Goal: Task Accomplishment & Management: Manage account settings

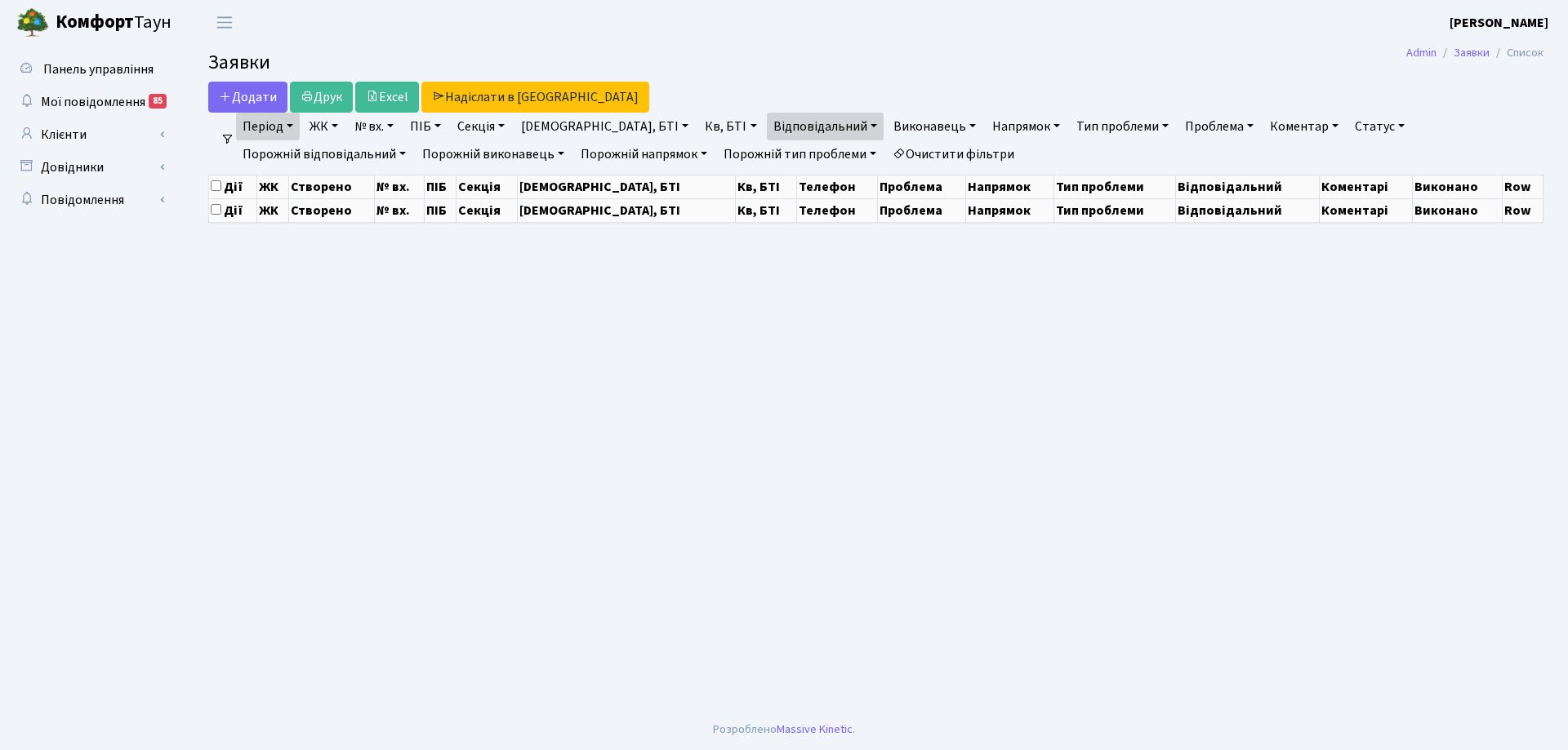
select select "25"
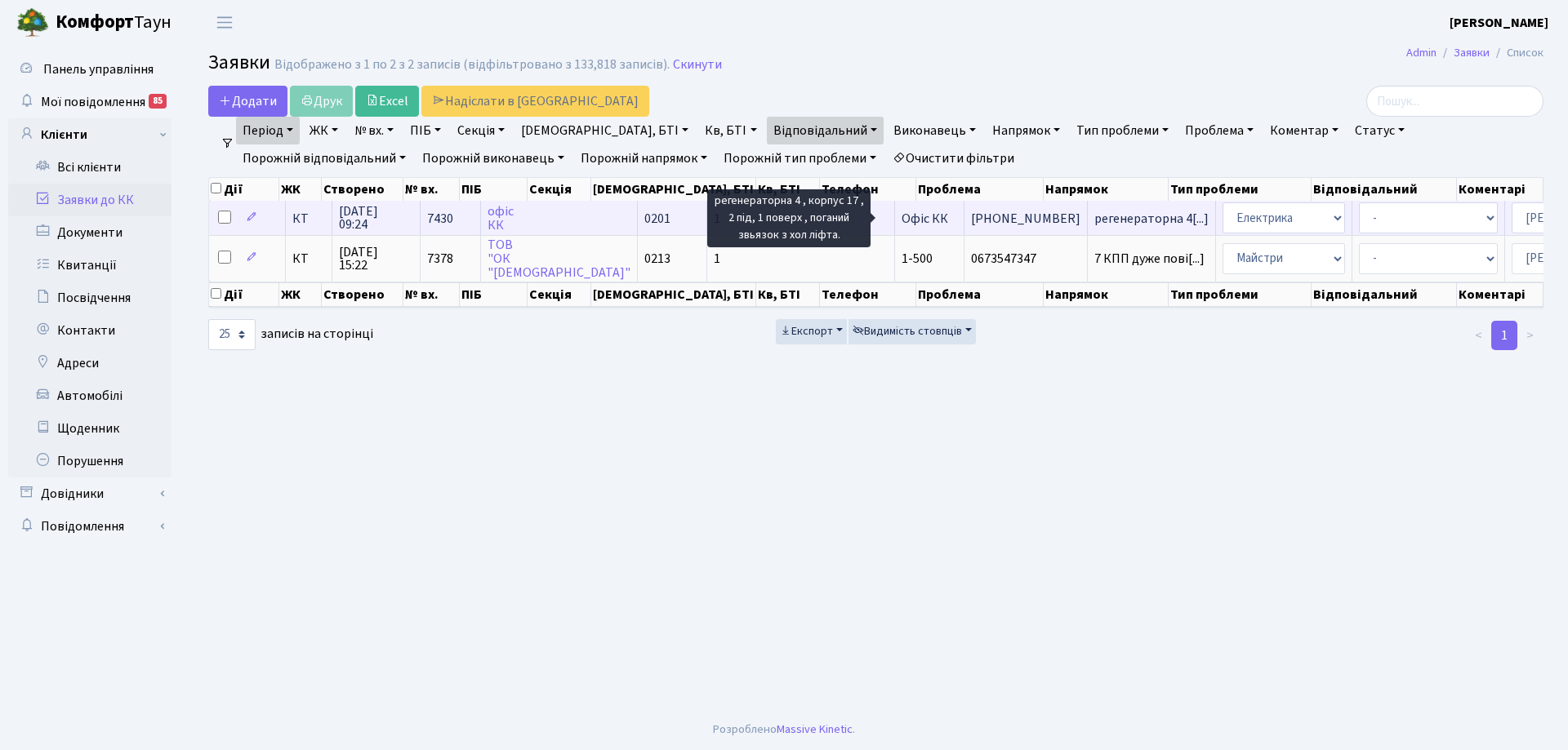
click at [1094, 217] on span "регенераторна 4[...]" at bounding box center [1151, 218] width 114 height 18
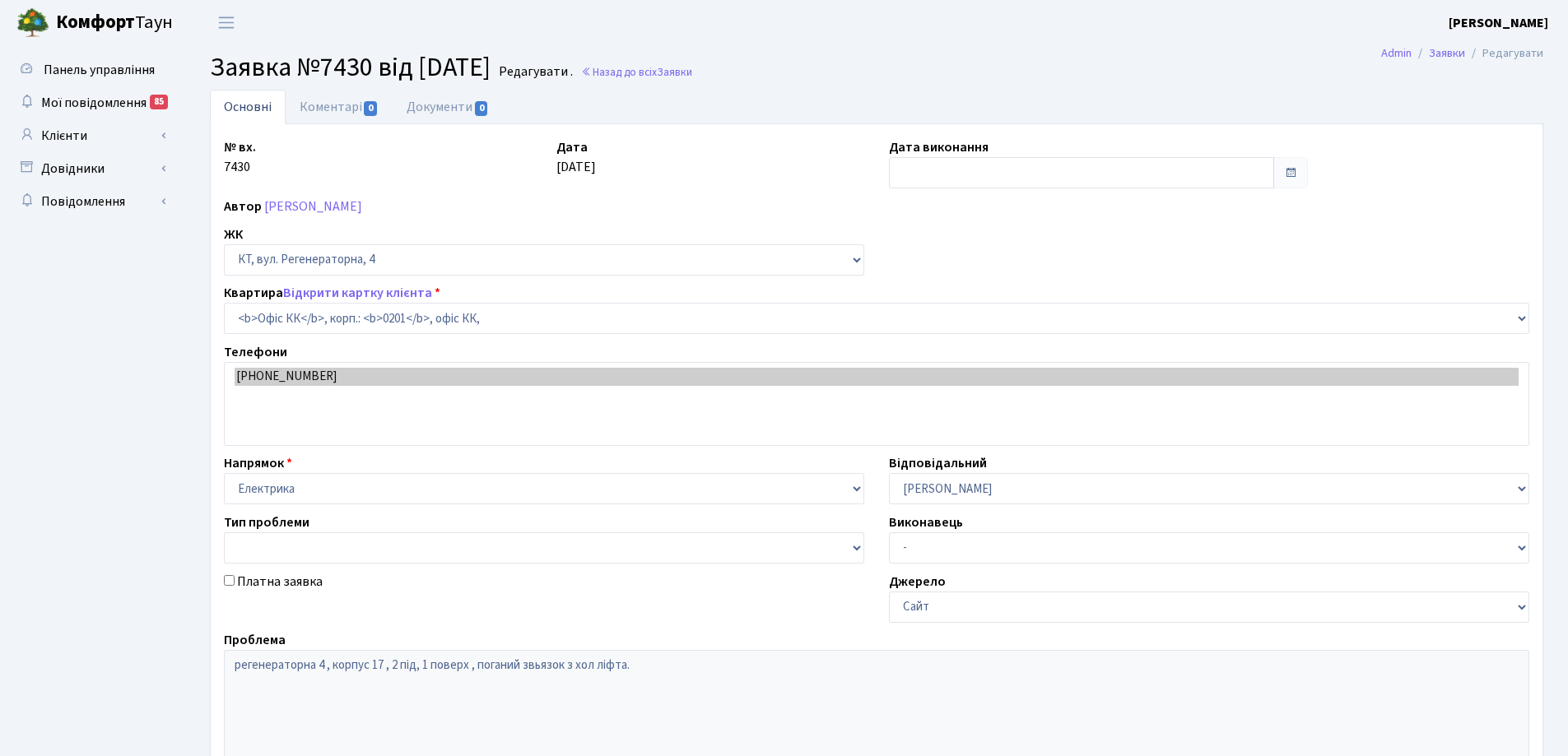
select select "4"
